Goal: Task Accomplishment & Management: Manage account settings

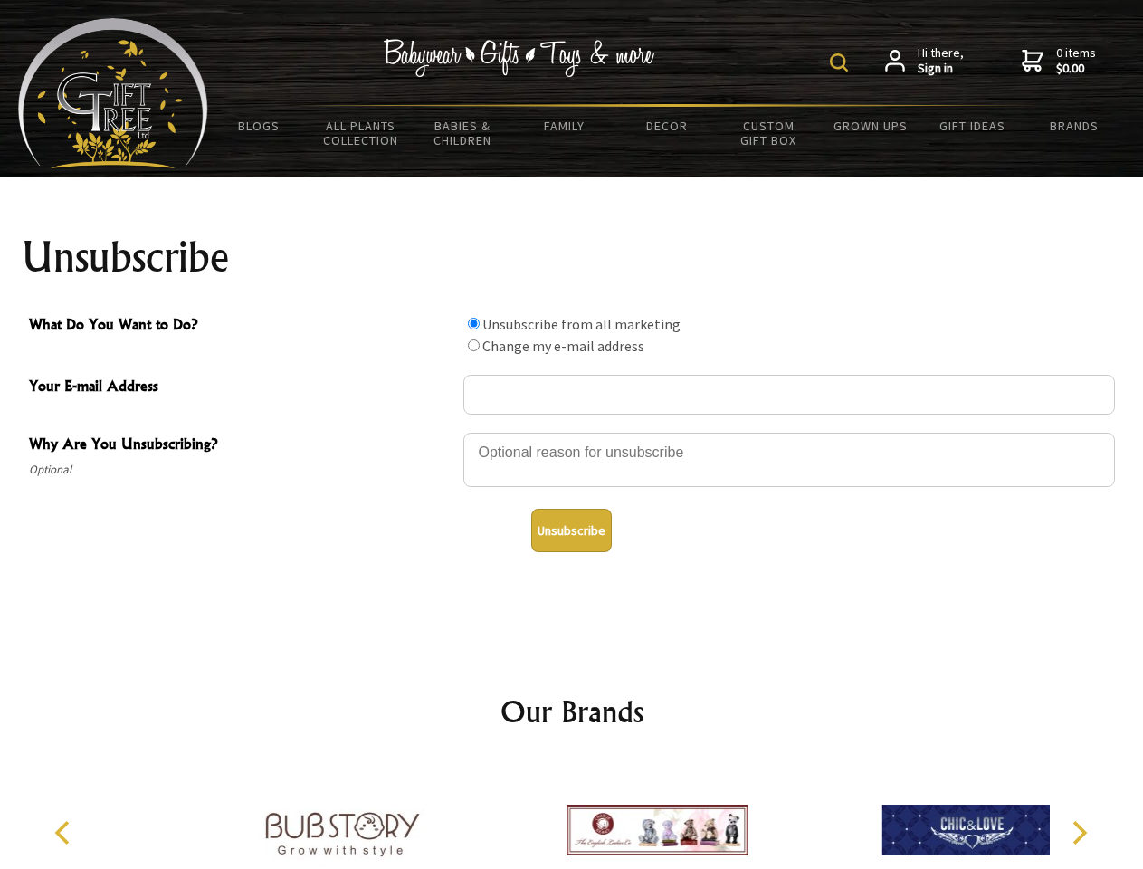
click at [842, 62] on img at bounding box center [839, 62] width 18 height 18
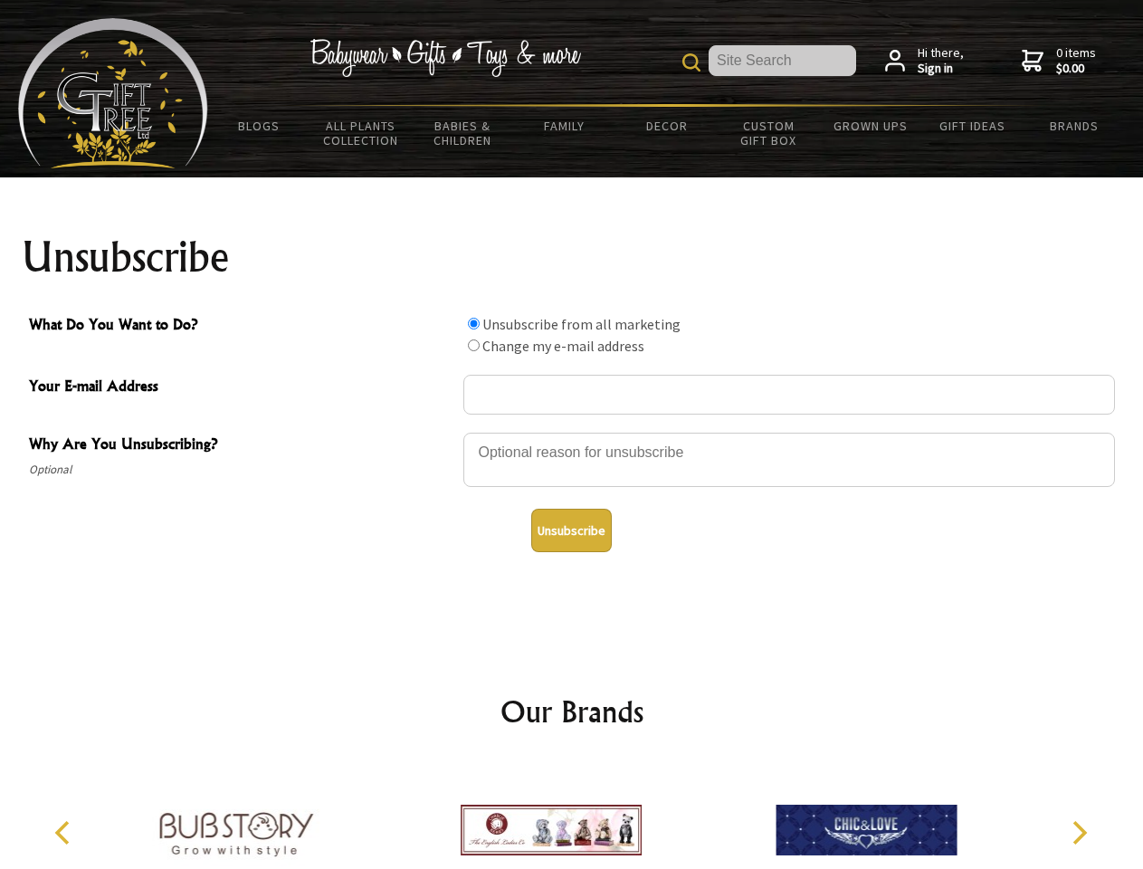
click at [572, 432] on div at bounding box center [789, 462] width 652 height 63
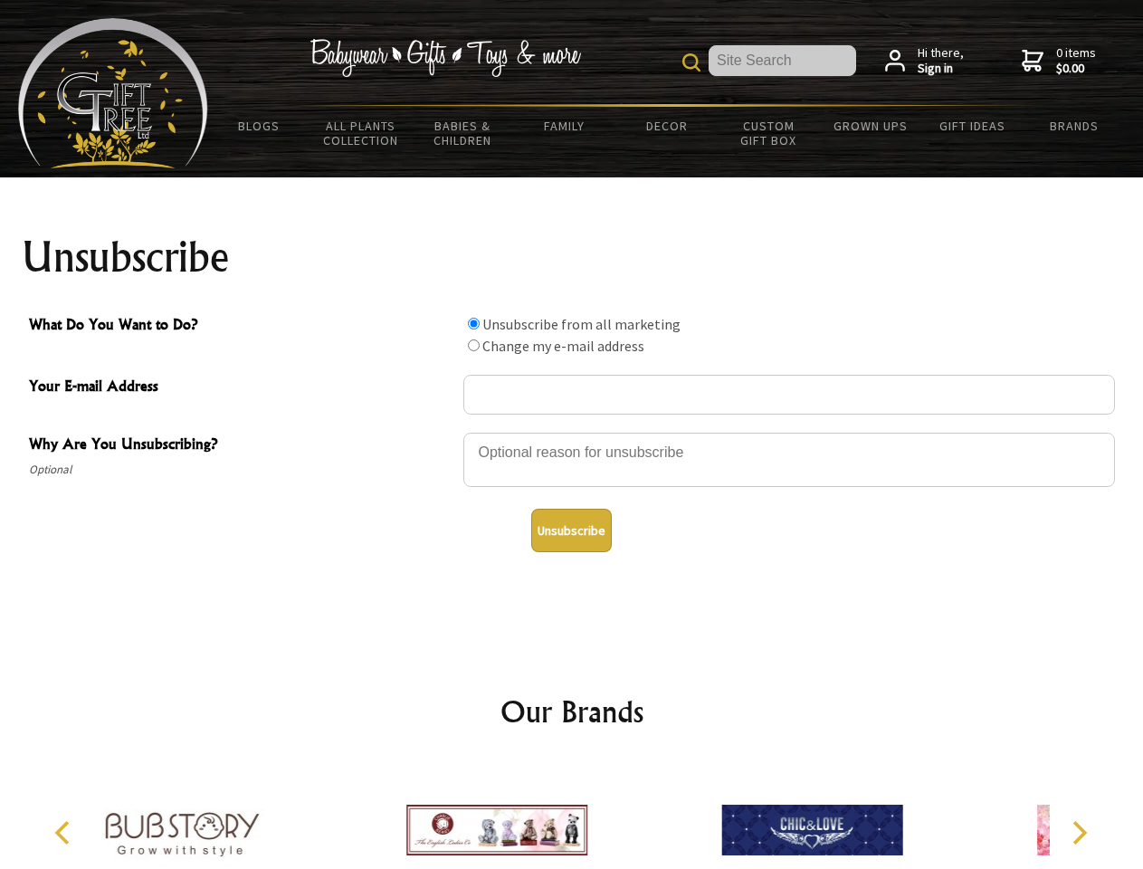
click at [473, 323] on input "What Do You Want to Do?" at bounding box center [474, 324] width 12 height 12
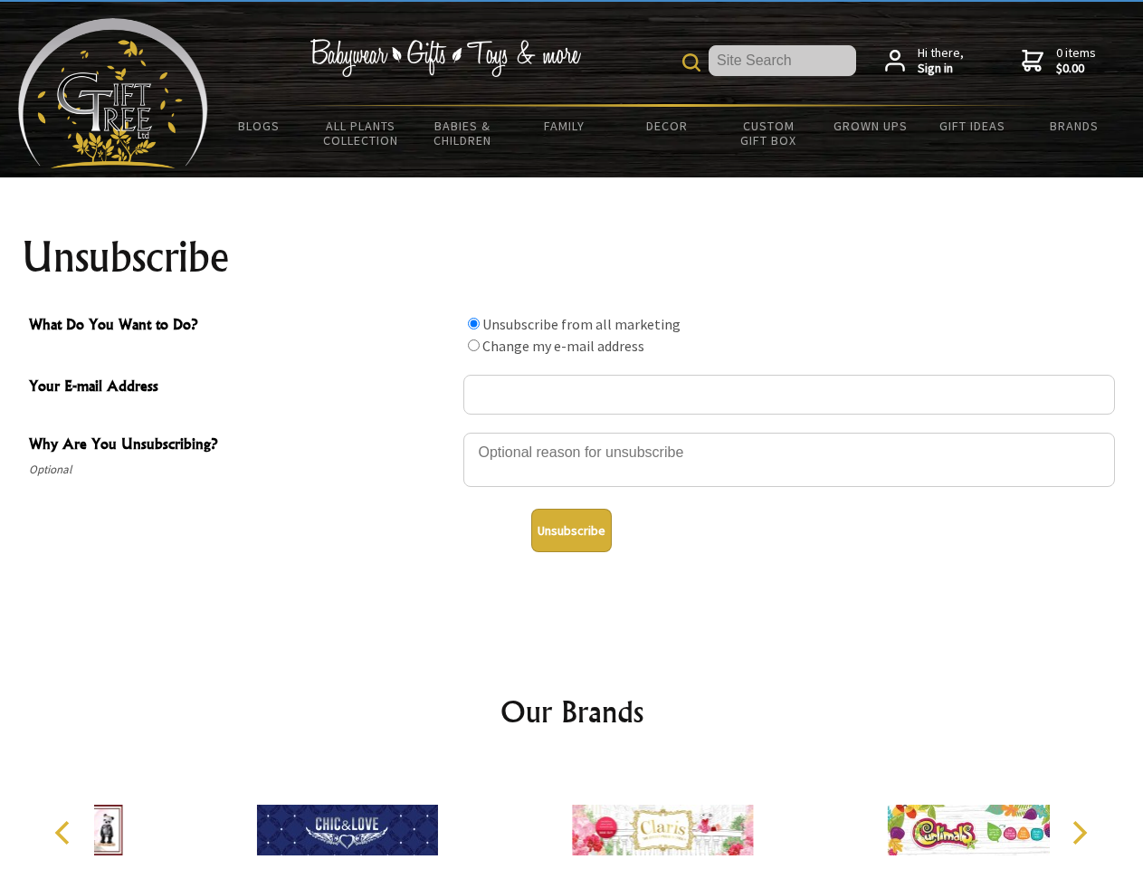
click at [473, 345] on input "What Do You Want to Do?" at bounding box center [474, 345] width 12 height 12
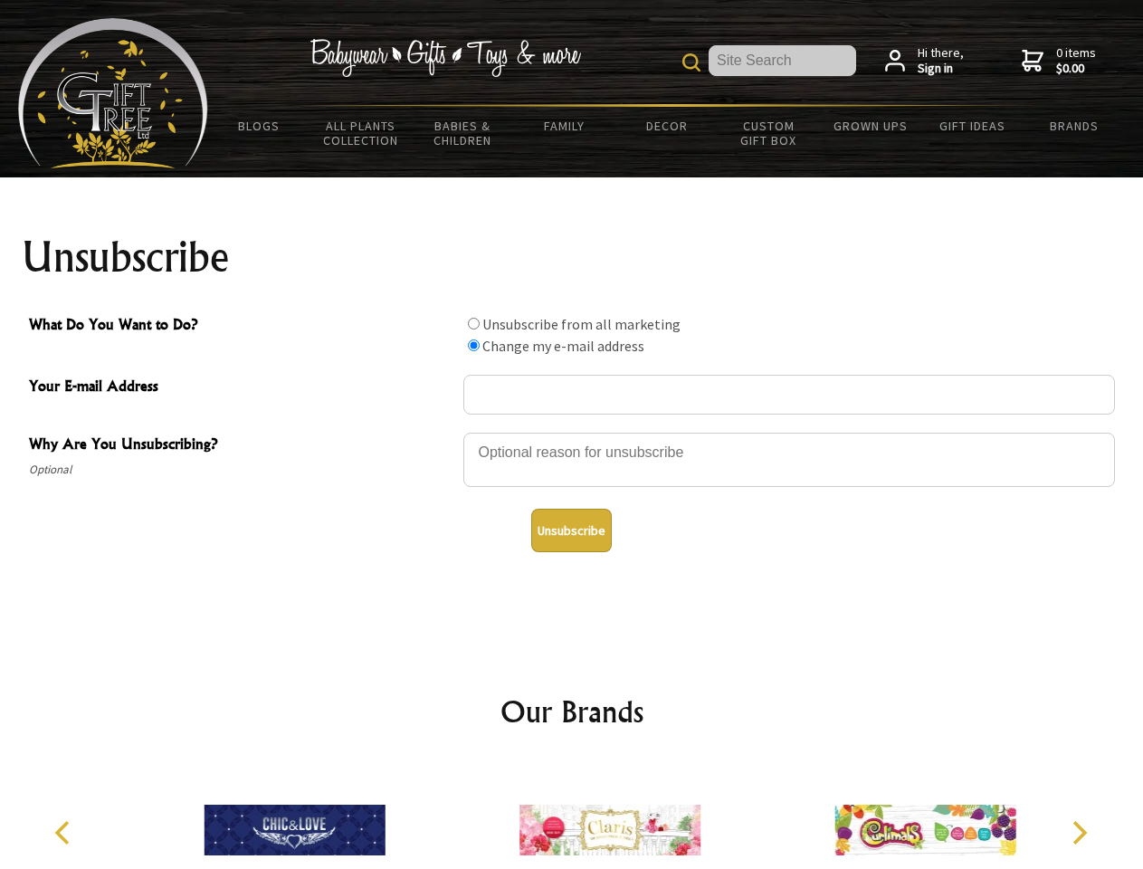
radio input "true"
click at [571, 530] on button "Unsubscribe" at bounding box center [571, 530] width 81 height 43
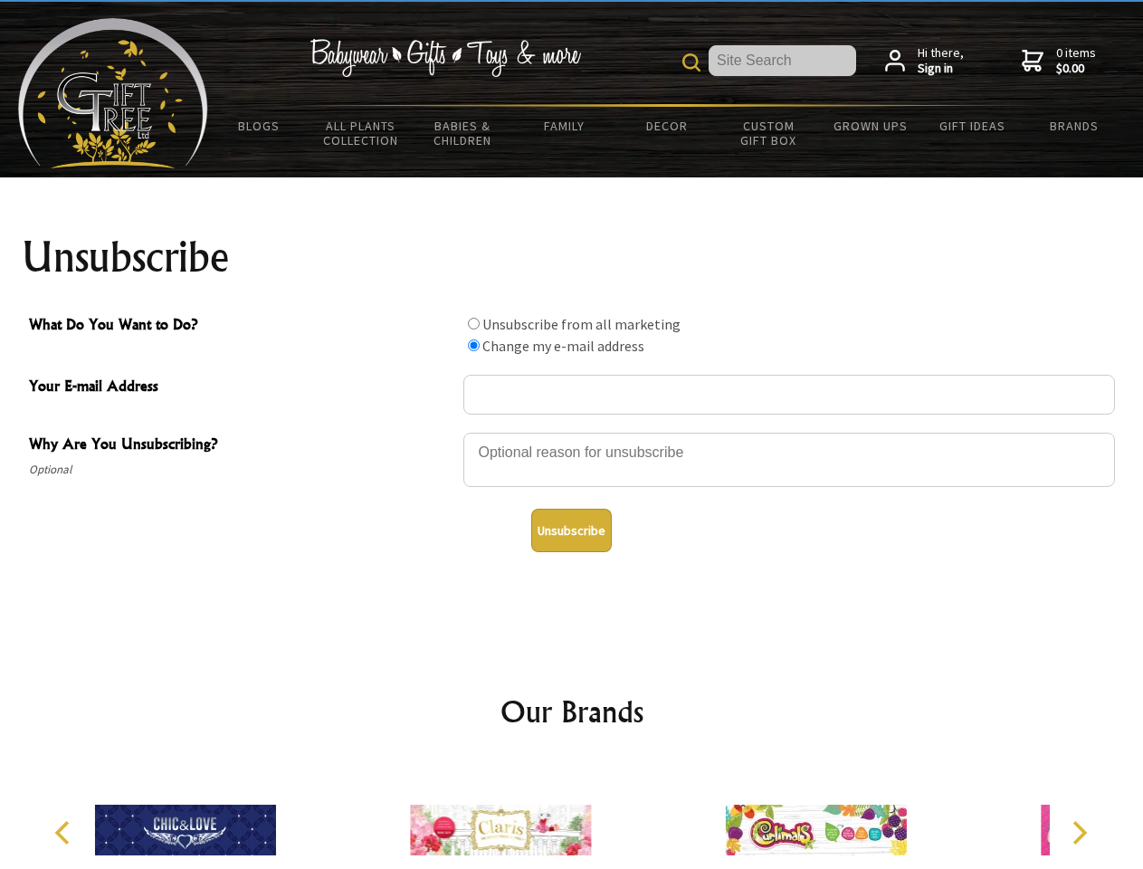
click at [572, 816] on img at bounding box center [500, 830] width 181 height 136
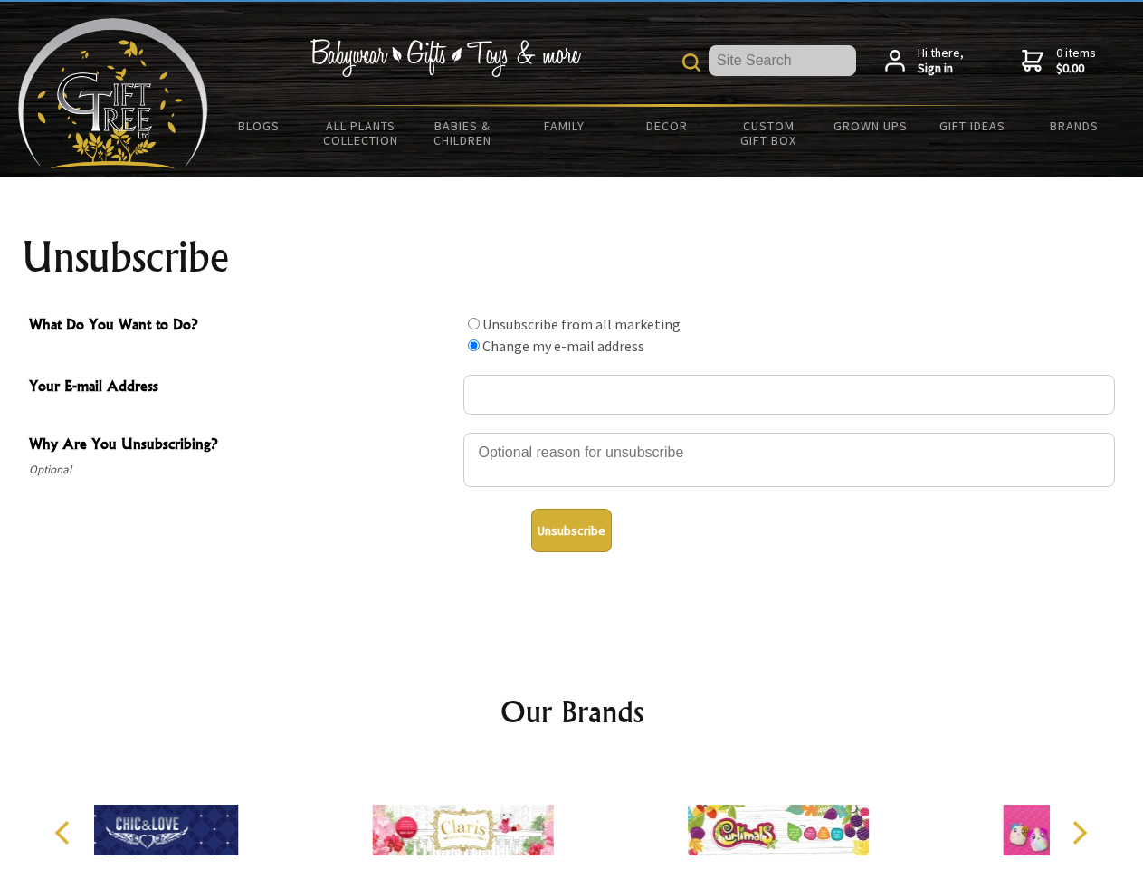
click at [65, 833] on icon "Previous" at bounding box center [65, 833] width 24 height 24
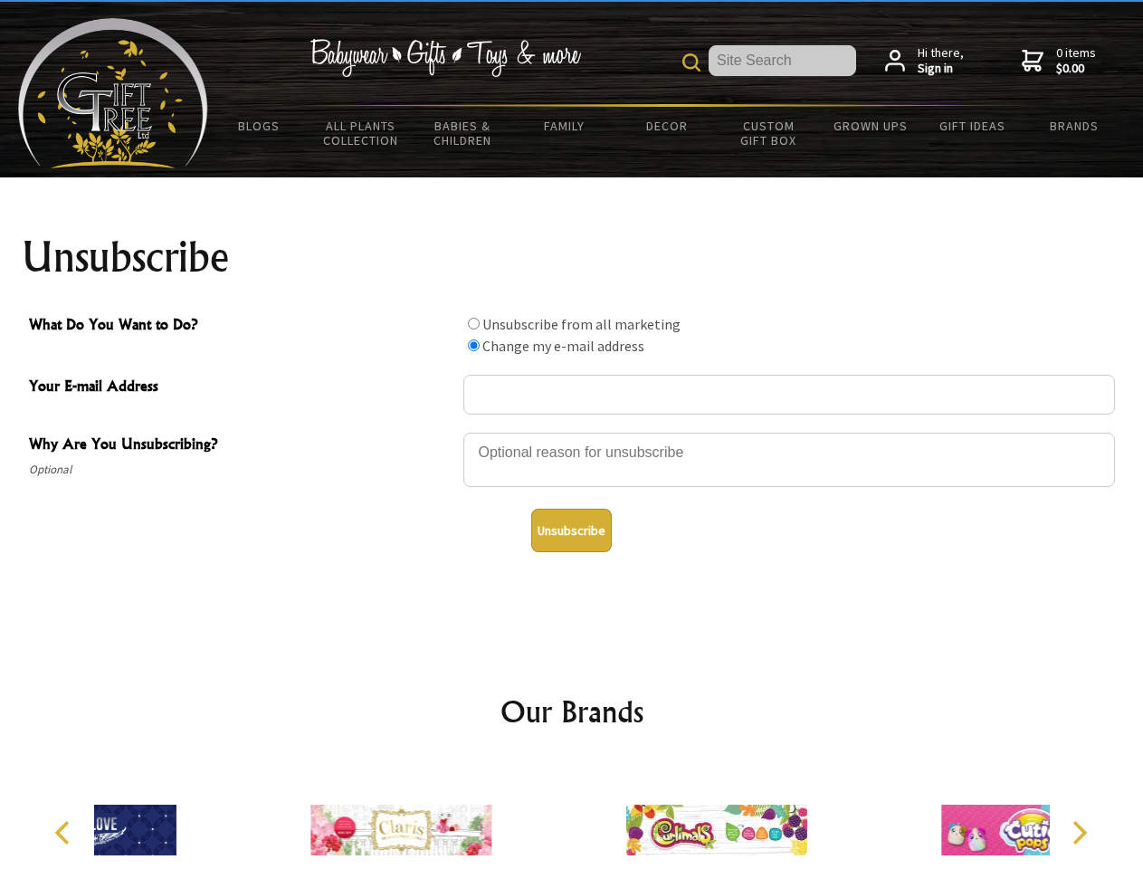
click at [1079, 833] on icon "Next" at bounding box center [1078, 833] width 24 height 24
